Goal: Task Accomplishment & Management: Manage account settings

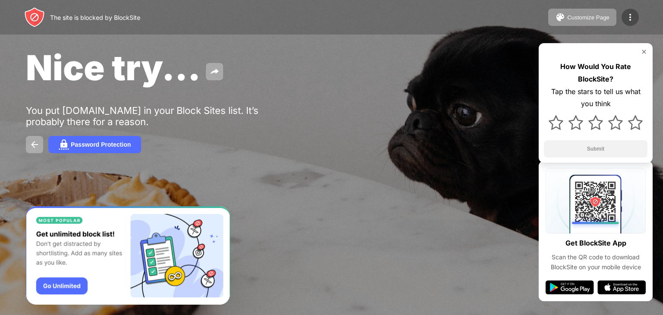
click at [635, 13] on img at bounding box center [630, 17] width 10 height 10
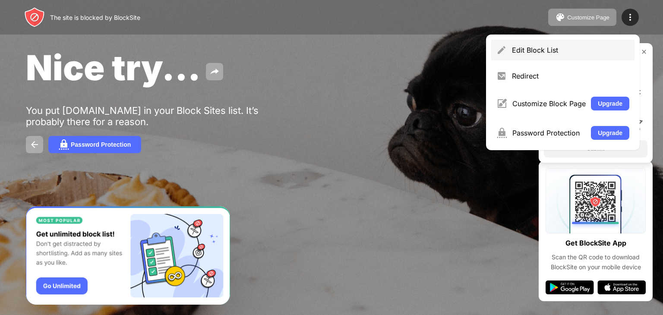
click at [531, 44] on div "Edit Block List" at bounding box center [563, 50] width 143 height 21
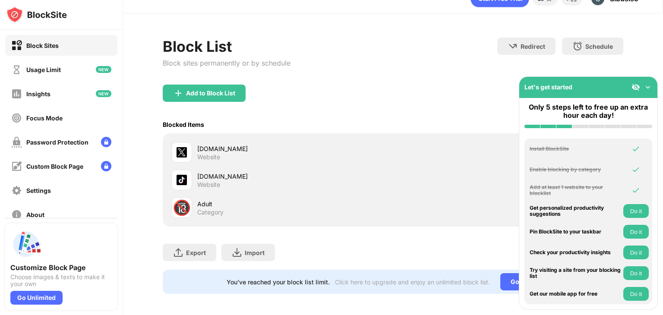
scroll to position [25, 0]
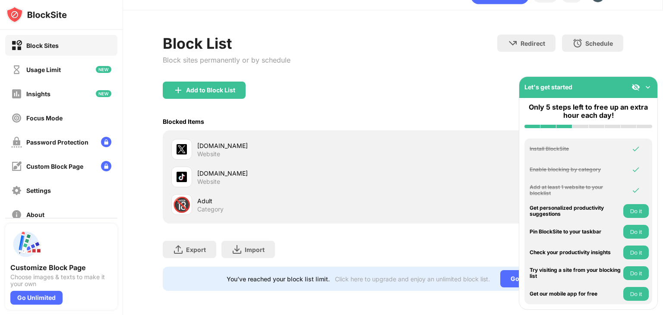
click at [486, 89] on div "Add to Block List" at bounding box center [393, 97] width 461 height 31
click at [463, 83] on div "Add to Block List" at bounding box center [393, 97] width 461 height 31
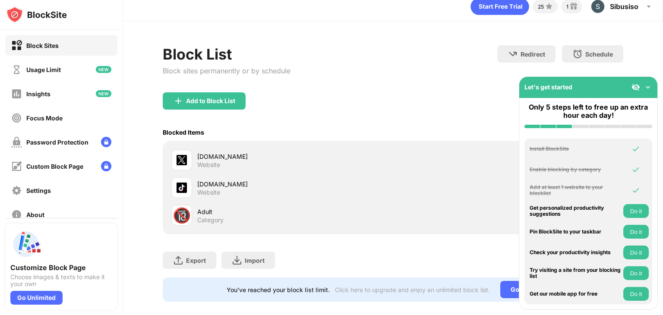
scroll to position [0, 0]
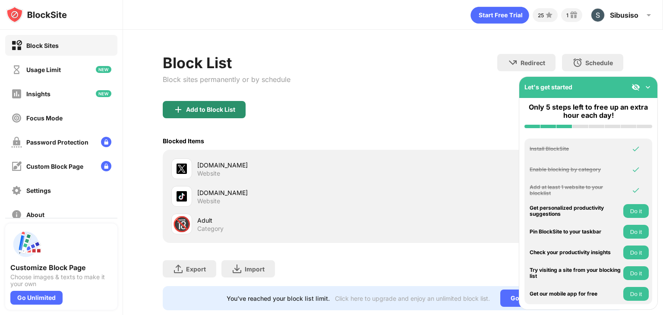
click at [219, 108] on div "Add to Block List" at bounding box center [210, 109] width 49 height 7
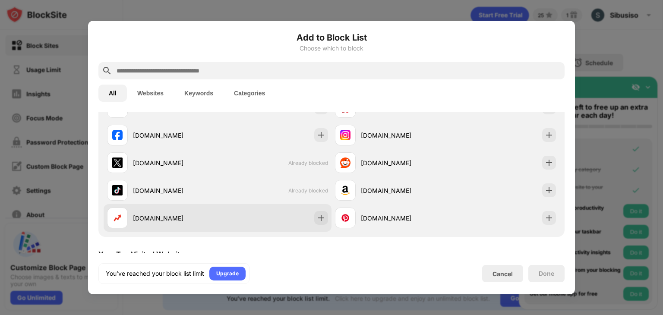
scroll to position [173, 0]
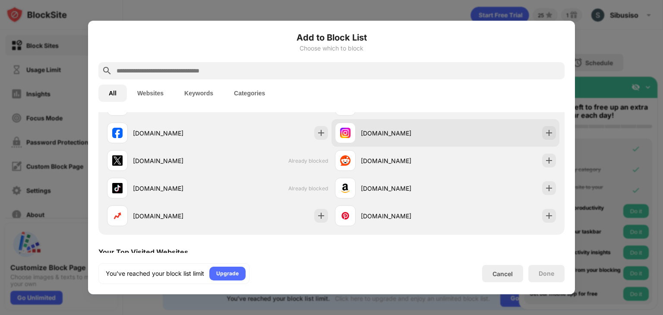
click at [426, 133] on div "instagram.com" at bounding box center [403, 133] width 85 height 9
click at [545, 135] on img at bounding box center [549, 133] width 9 height 9
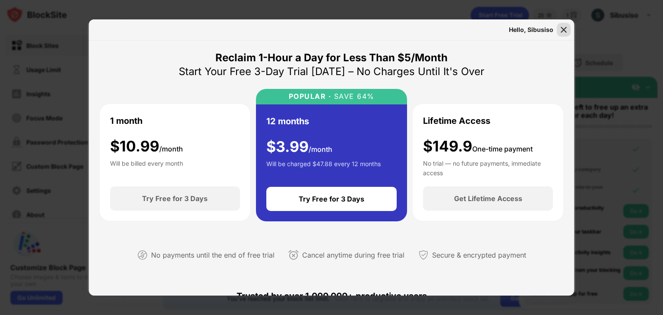
click at [566, 27] on img at bounding box center [564, 29] width 9 height 9
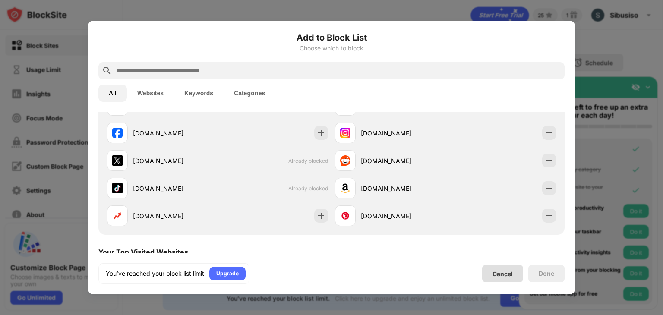
click at [515, 273] on div "Cancel" at bounding box center [502, 273] width 41 height 17
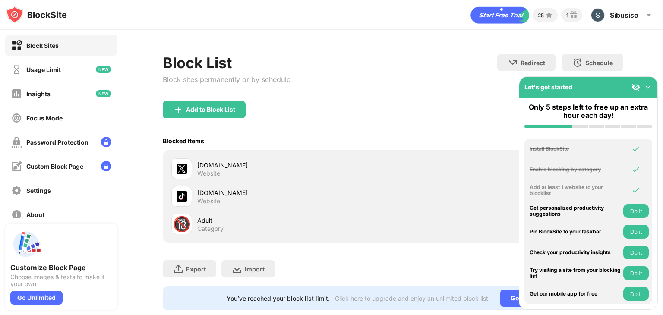
click at [290, 109] on div "Add to Block List" at bounding box center [393, 116] width 461 height 31
click at [649, 87] on img at bounding box center [648, 87] width 9 height 9
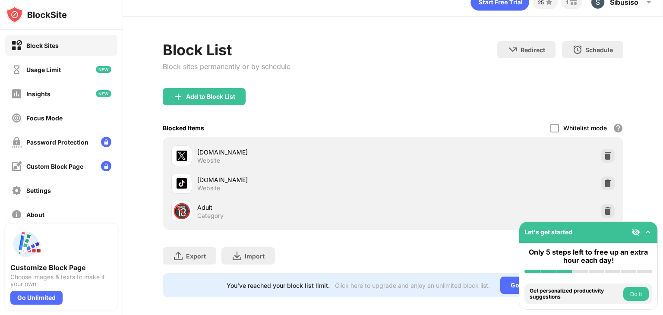
scroll to position [25, 0]
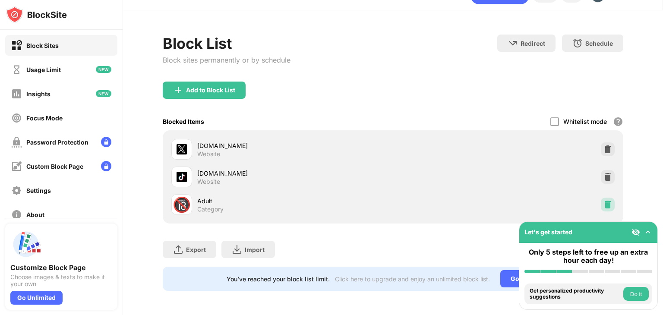
click at [604, 200] on img at bounding box center [608, 204] width 9 height 9
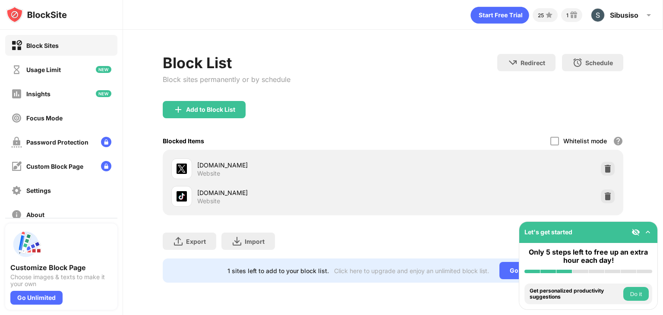
click at [180, 120] on div "Add to Block List" at bounding box center [393, 116] width 461 height 31
click at [186, 116] on div "Add to Block List" at bounding box center [204, 109] width 83 height 17
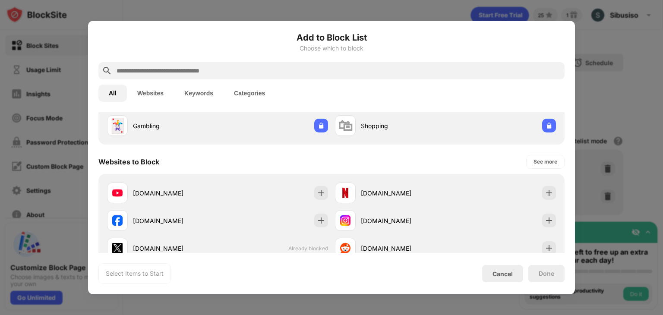
scroll to position [86, 0]
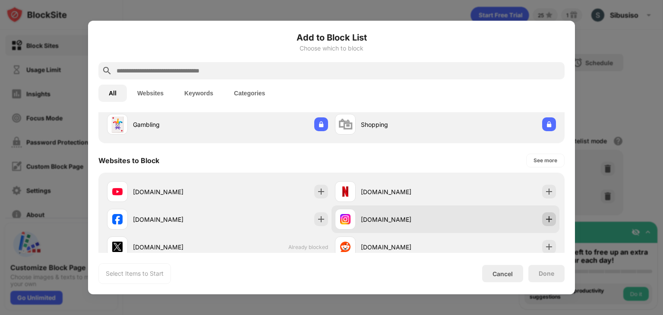
click at [543, 214] on div at bounding box center [550, 220] width 14 height 14
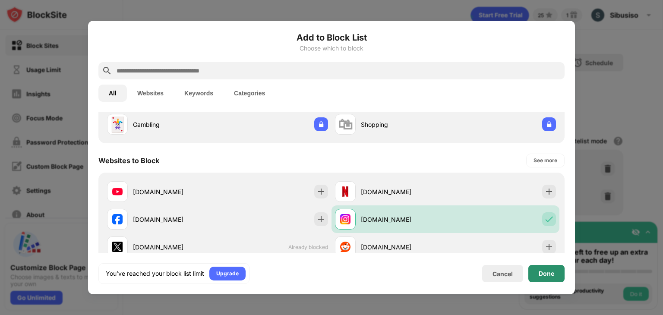
click at [556, 280] on div "Done" at bounding box center [547, 273] width 36 height 17
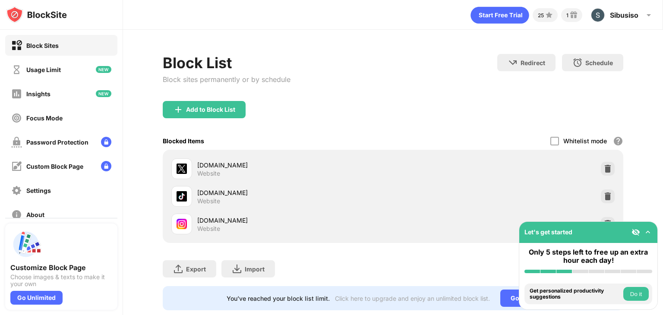
scroll to position [25, 0]
